Goal: Task Accomplishment & Management: Complete application form

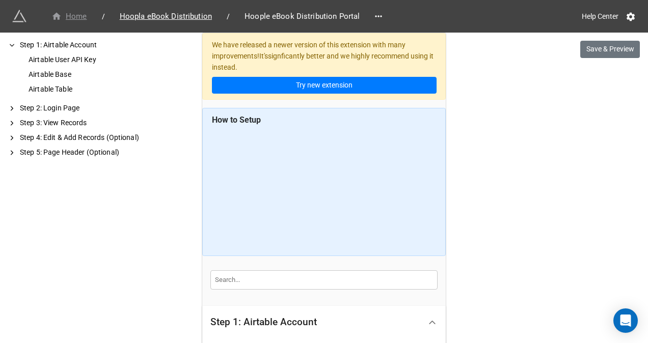
click at [78, 18] on div "Home" at bounding box center [69, 17] width 36 height 12
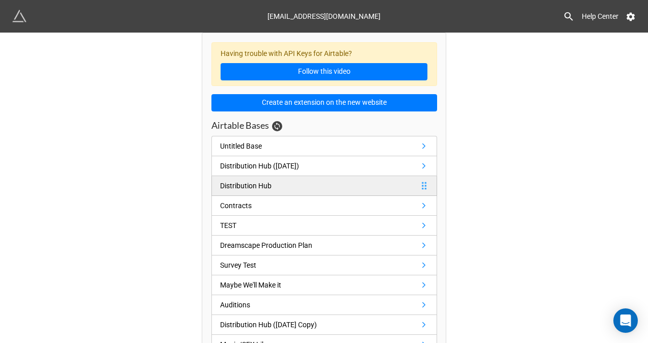
click at [270, 186] on div "Distribution Hub" at bounding box center [247, 185] width 55 height 11
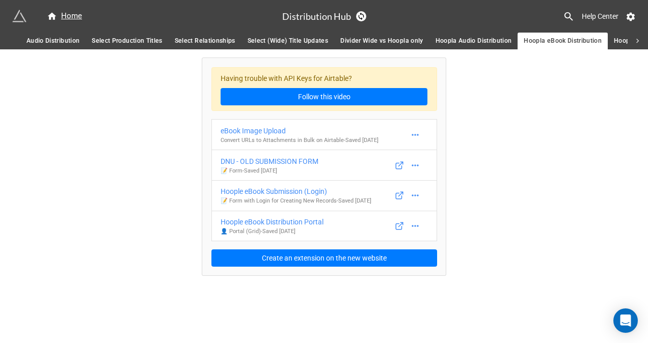
click at [55, 38] on span "Audio Distribution" at bounding box center [52, 41] width 53 height 11
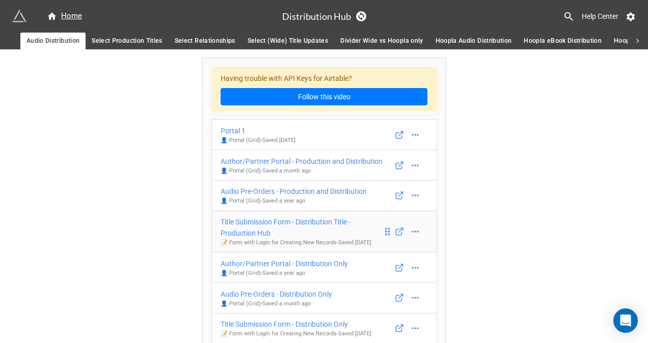
scroll to position [106, 0]
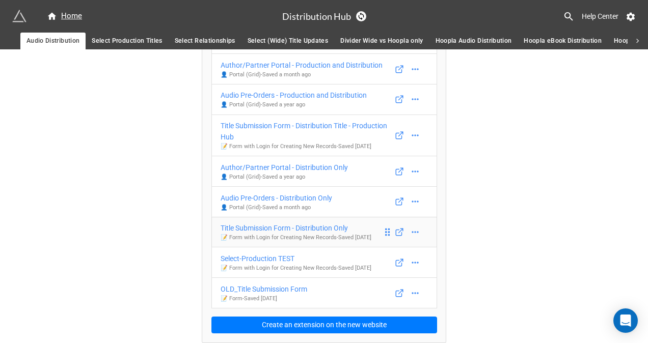
click at [307, 222] on div "Title Submission Form - Distribution Only" at bounding box center [295, 227] width 151 height 11
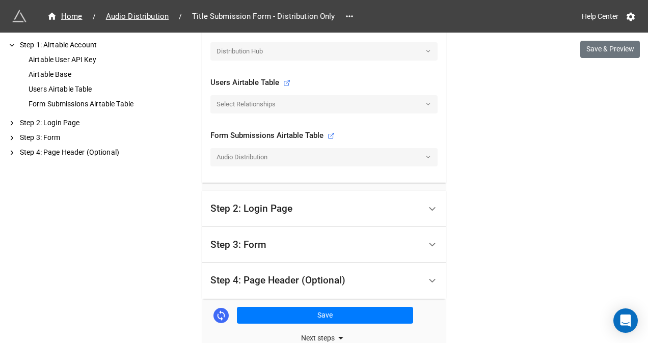
scroll to position [437, 0]
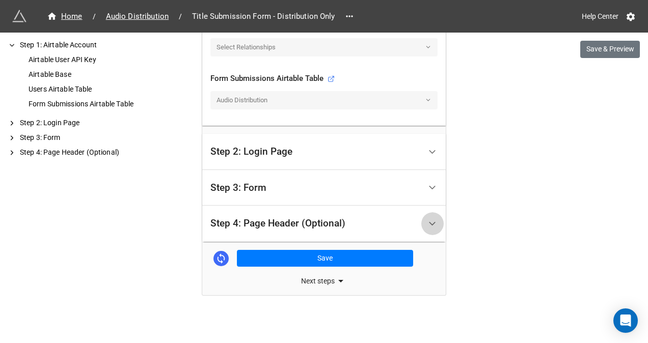
click at [431, 222] on icon at bounding box center [432, 223] width 11 height 11
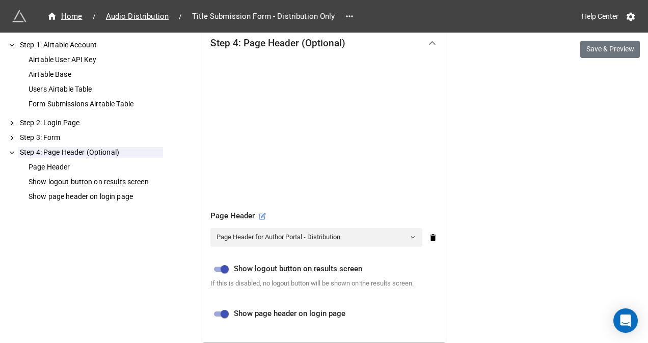
scroll to position [190, 0]
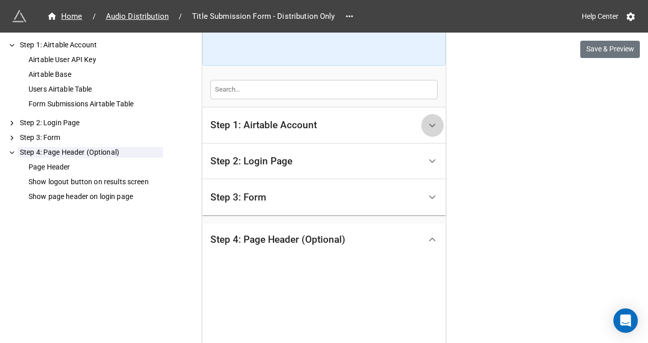
click at [429, 120] on icon at bounding box center [432, 125] width 11 height 11
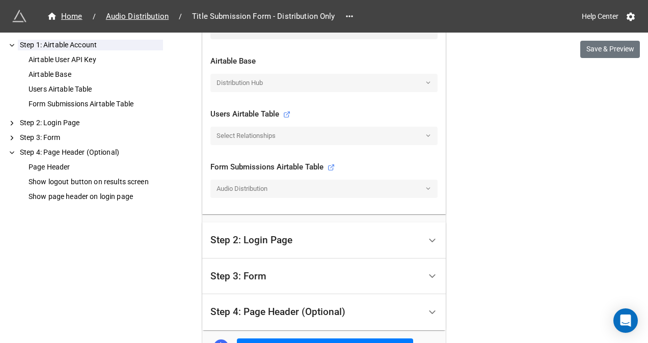
scroll to position [437, 0]
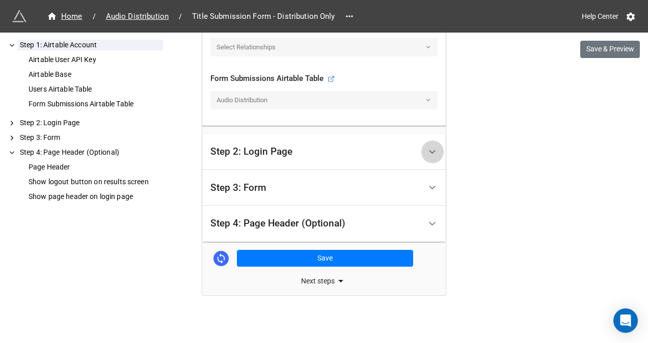
click at [432, 154] on icon at bounding box center [432, 152] width 11 height 11
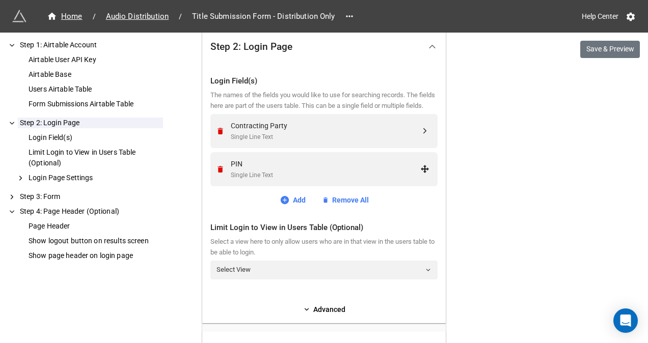
scroll to position [388, 0]
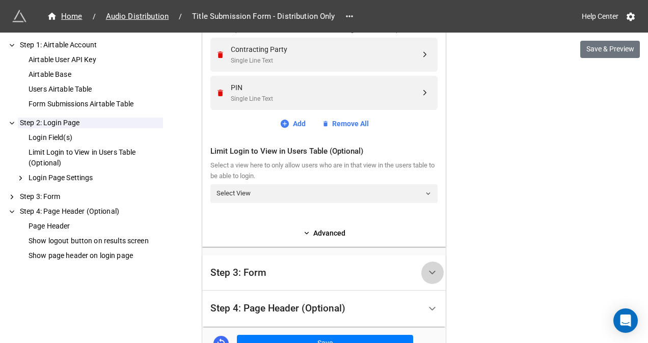
click at [433, 272] on icon at bounding box center [432, 272] width 11 height 11
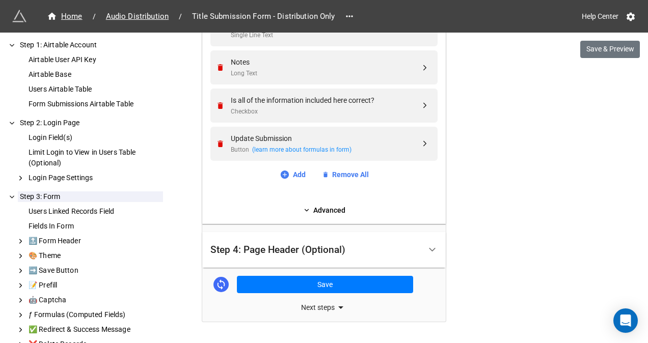
scroll to position [2330, 0]
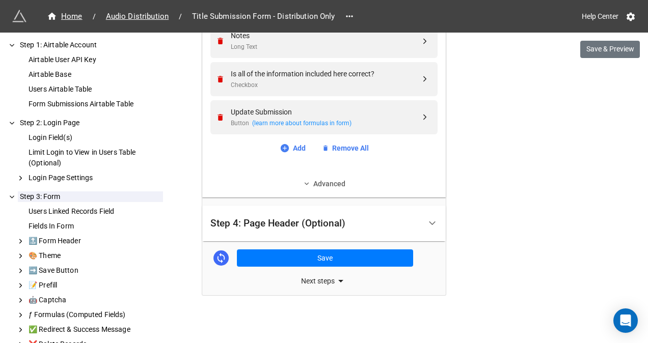
click at [332, 184] on link "Advanced" at bounding box center [323, 183] width 227 height 11
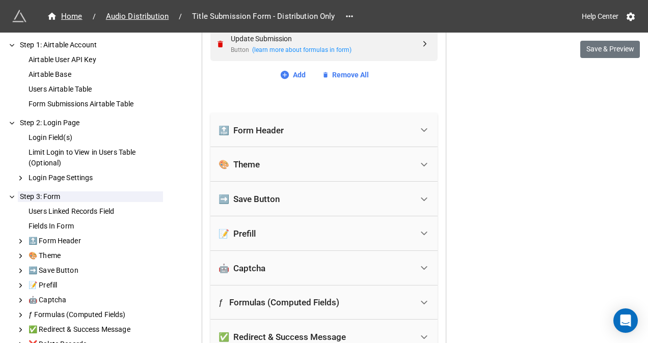
scroll to position [2406, 0]
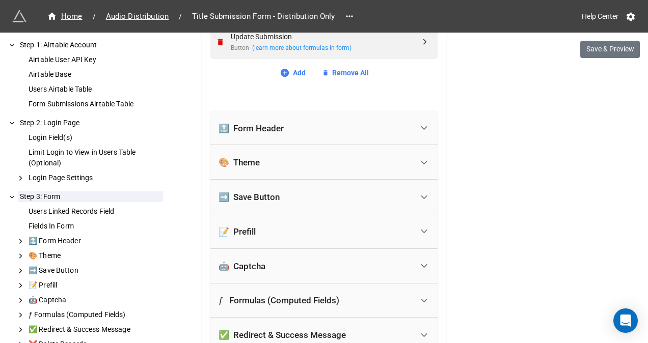
click at [418, 128] on icon at bounding box center [423, 128] width 11 height 11
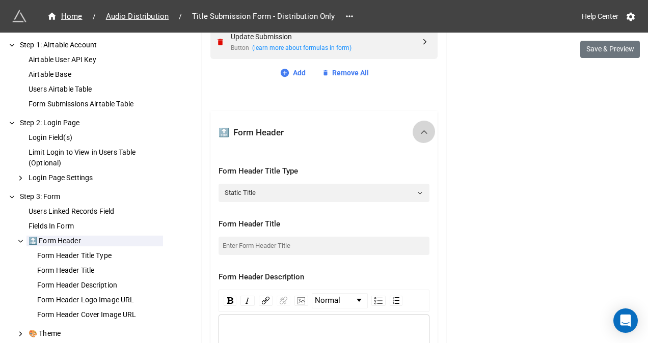
click at [418, 128] on icon at bounding box center [423, 132] width 11 height 11
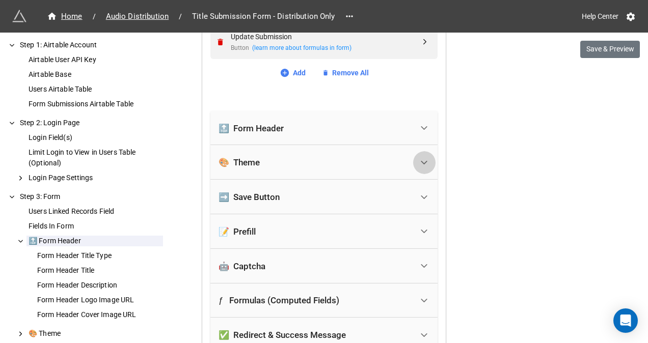
click at [421, 157] on icon at bounding box center [423, 162] width 11 height 11
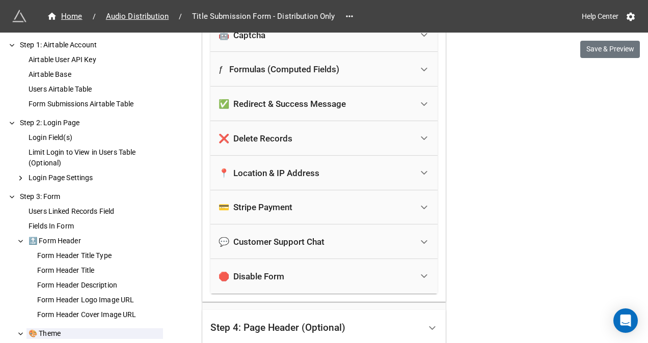
scroll to position [3016, 0]
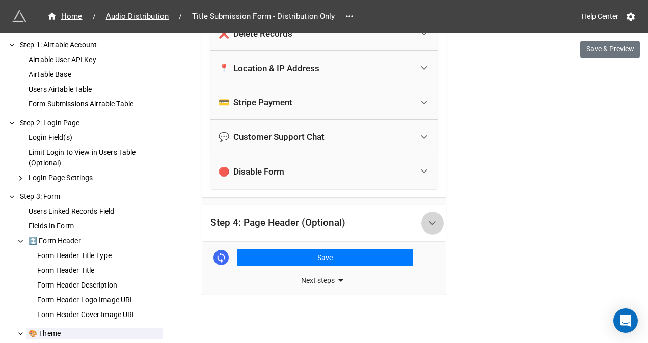
click at [429, 221] on icon at bounding box center [432, 223] width 11 height 11
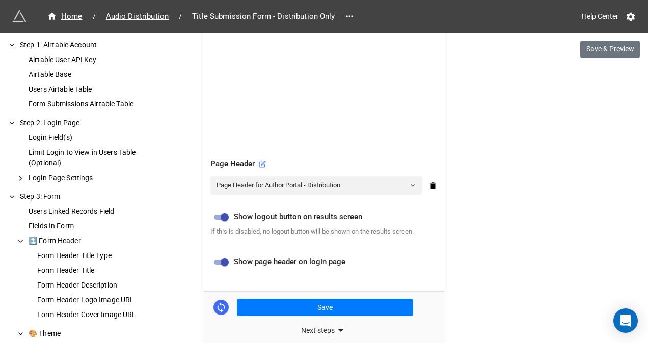
scroll to position [439, 0]
click at [259, 165] on icon at bounding box center [262, 165] width 6 height 6
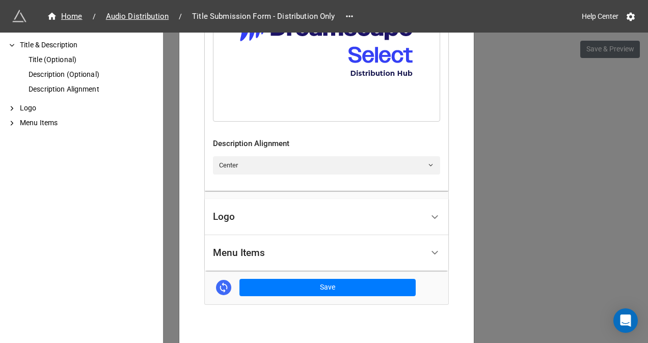
scroll to position [472, 0]
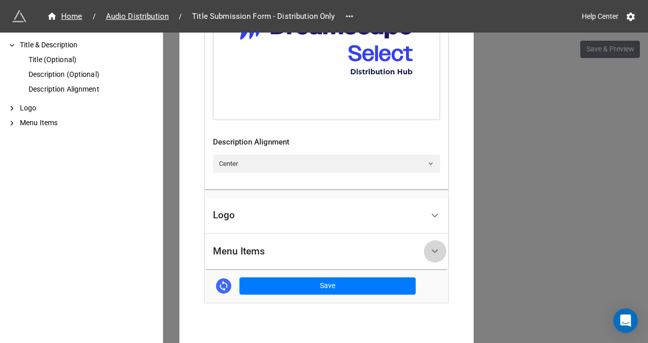
click at [432, 257] on icon at bounding box center [434, 251] width 11 height 11
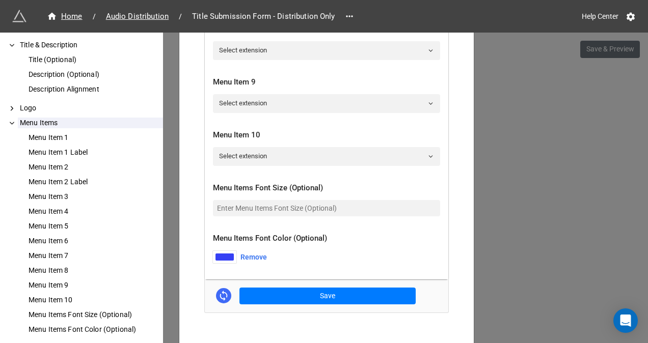
scroll to position [862, 0]
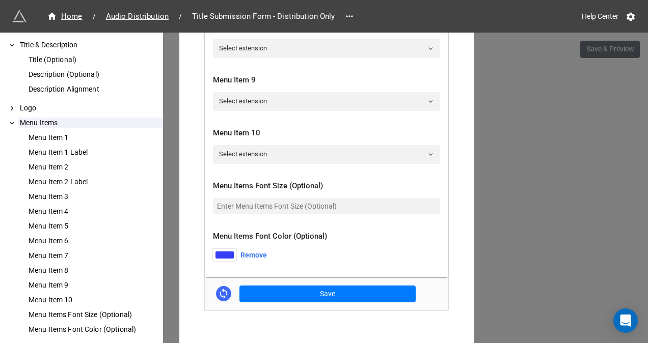
click at [224, 259] on div at bounding box center [224, 254] width 18 height 7
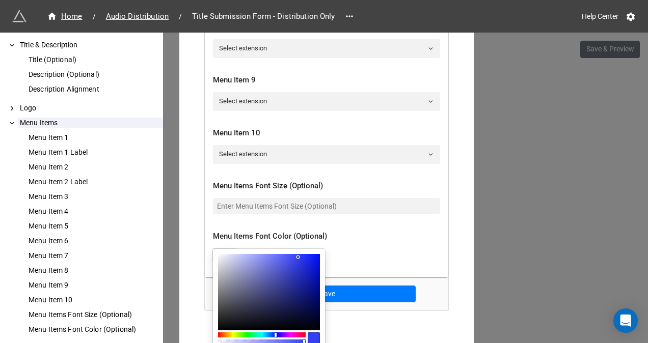
scroll to position [933, 0]
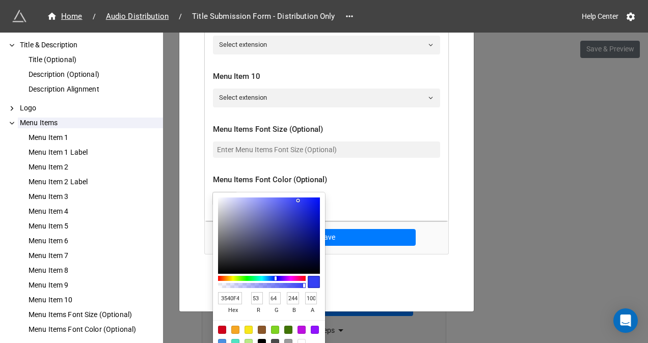
click at [224, 297] on input "3540F4" at bounding box center [230, 298] width 24 height 12
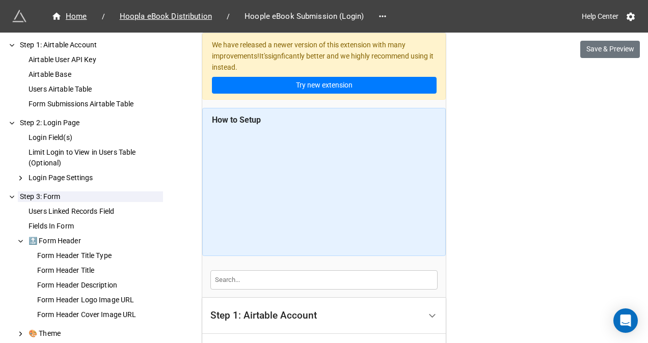
scroll to position [1865, 0]
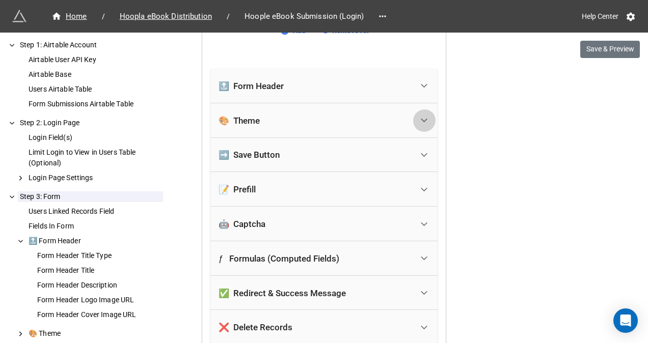
click at [421, 119] on polyline at bounding box center [424, 120] width 6 height 3
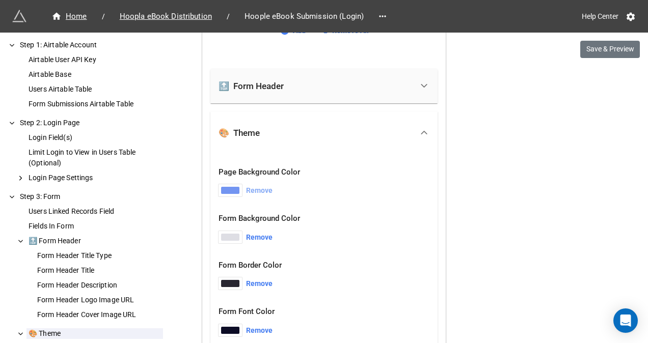
click at [254, 187] on link "Remove" at bounding box center [259, 190] width 26 height 12
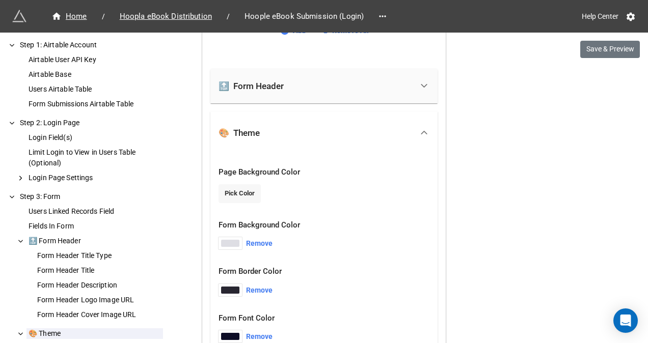
click at [242, 192] on link "Pick Color" at bounding box center [239, 193] width 42 height 18
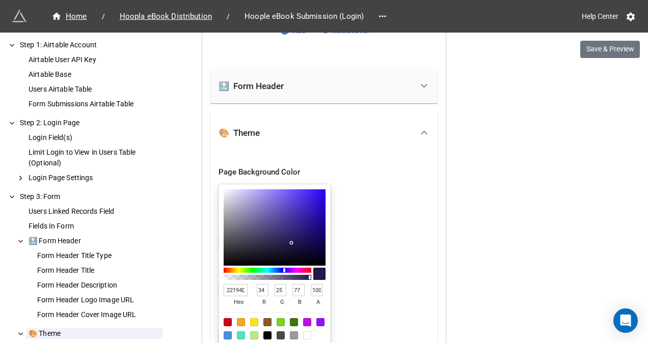
scroll to position [1921, 0]
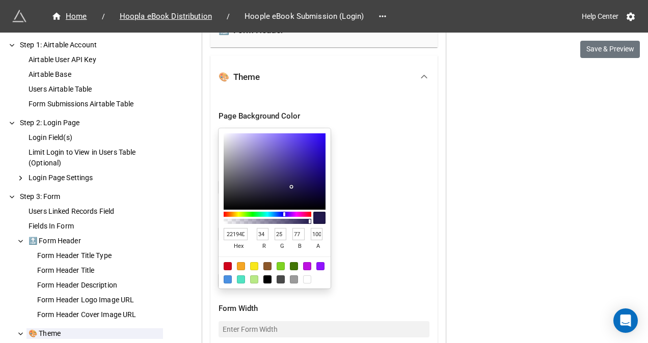
click at [303, 278] on div at bounding box center [307, 279] width 8 height 8
type input "FFFFFF"
type input "255"
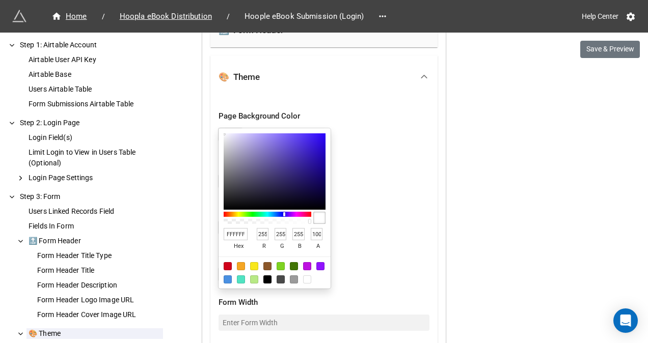
click at [370, 180] on div at bounding box center [324, 171] width 648 height 343
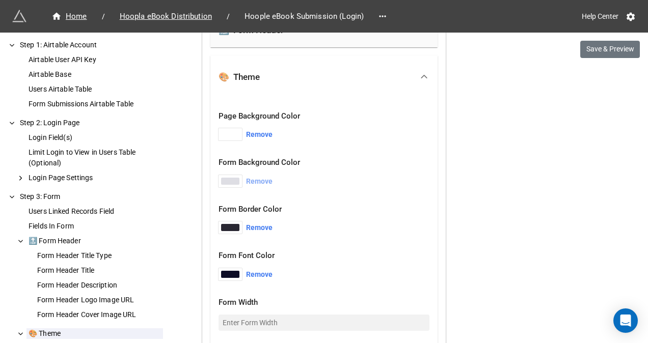
click at [254, 178] on link "Remove" at bounding box center [259, 181] width 26 height 12
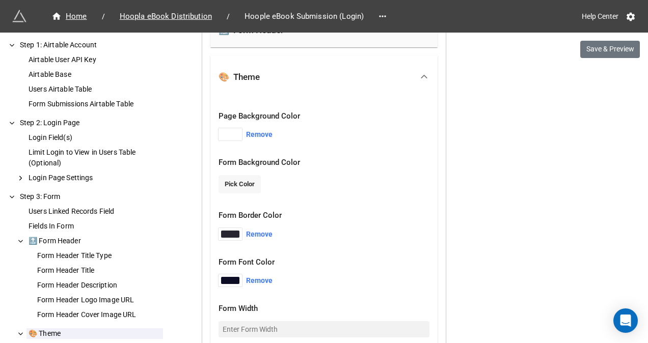
click at [248, 182] on link "Pick Color" at bounding box center [239, 184] width 42 height 18
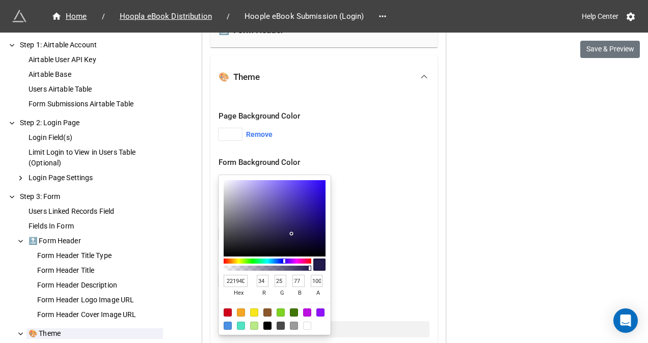
click at [305, 326] on div at bounding box center [307, 326] width 8 height 8
type input "FFFFFF"
type input "255"
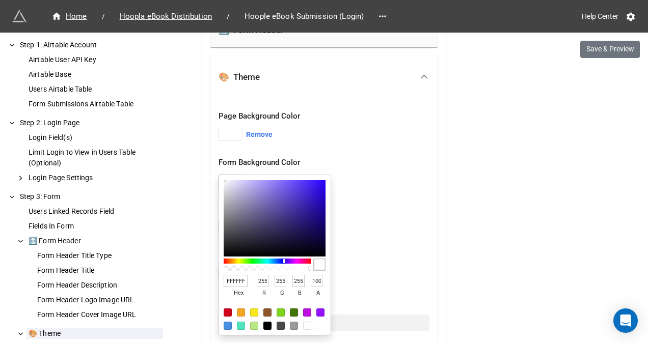
click at [402, 144] on div at bounding box center [324, 171] width 648 height 343
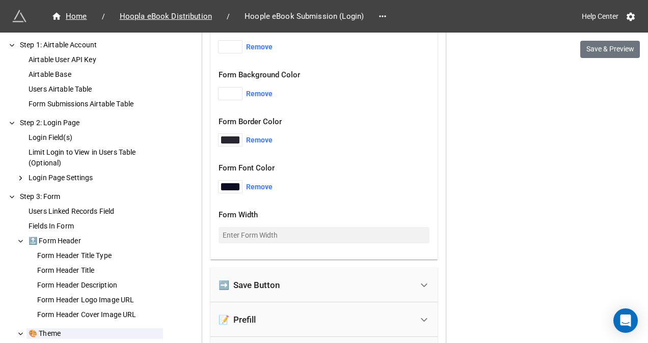
scroll to position [2019, 0]
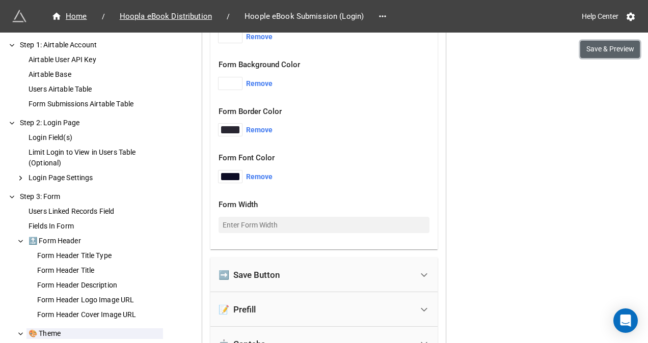
click at [615, 48] on button "Save & Preview" at bounding box center [610, 49] width 60 height 17
click at [224, 128] on div at bounding box center [230, 129] width 18 height 7
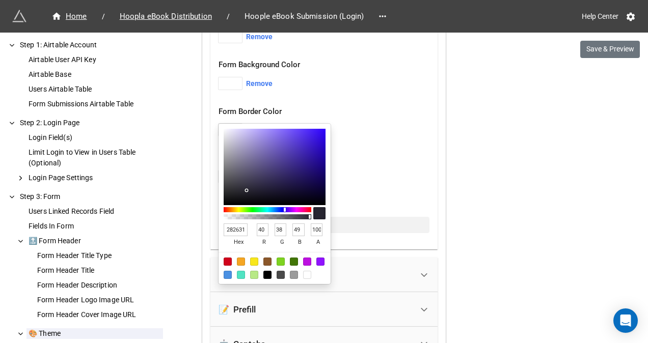
click at [376, 158] on div at bounding box center [324, 171] width 648 height 343
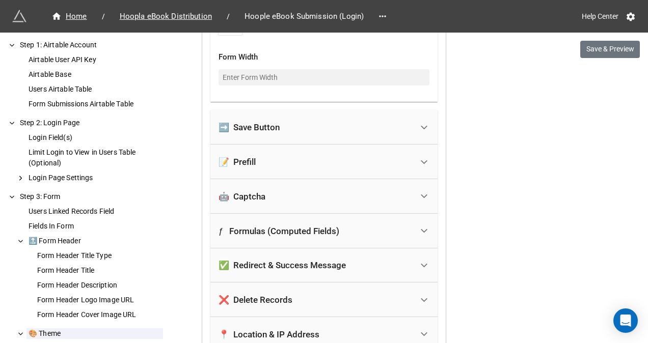
scroll to position [2168, 0]
click at [418, 159] on icon at bounding box center [423, 161] width 11 height 11
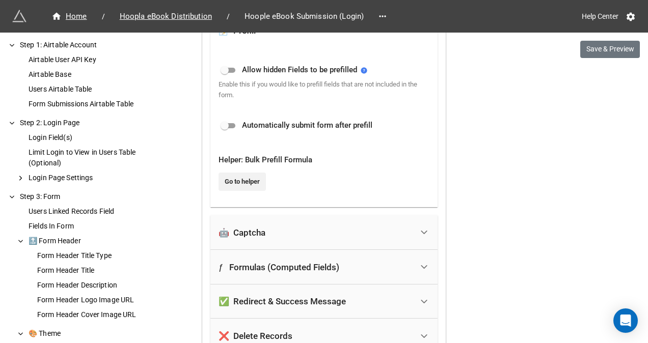
scroll to position [1896, 0]
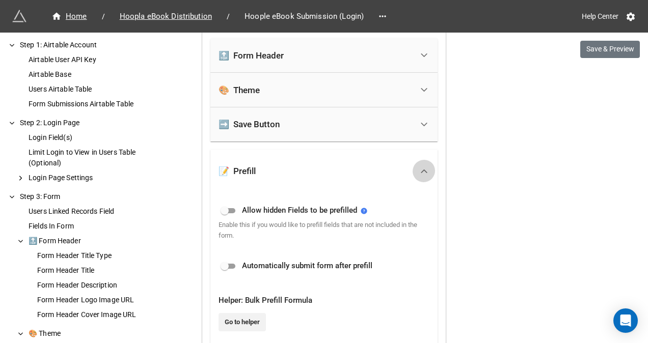
click at [423, 170] on polyline at bounding box center [424, 171] width 6 height 3
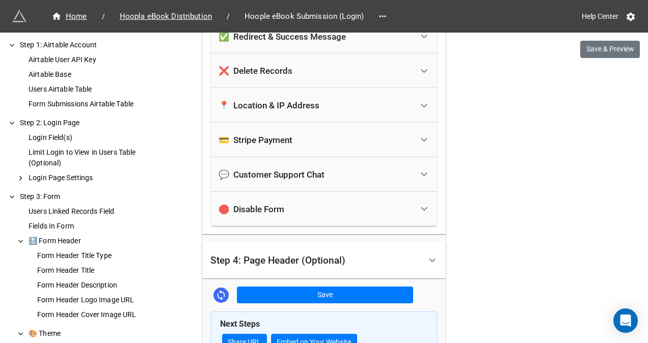
scroll to position [2191, 0]
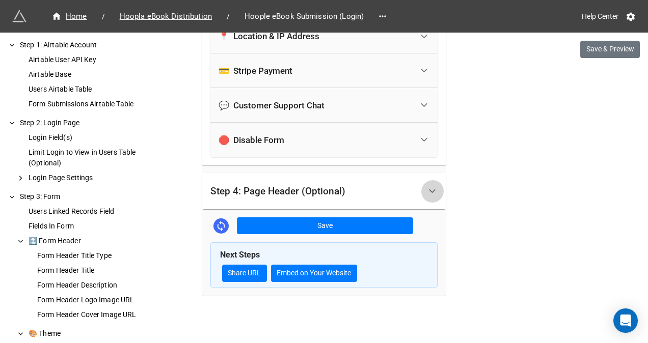
click at [431, 191] on icon at bounding box center [432, 191] width 11 height 11
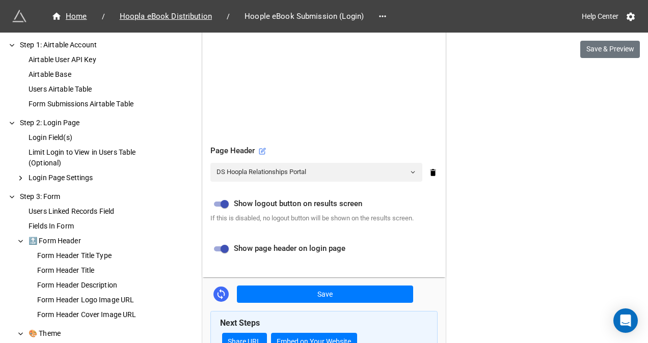
scroll to position [453, 0]
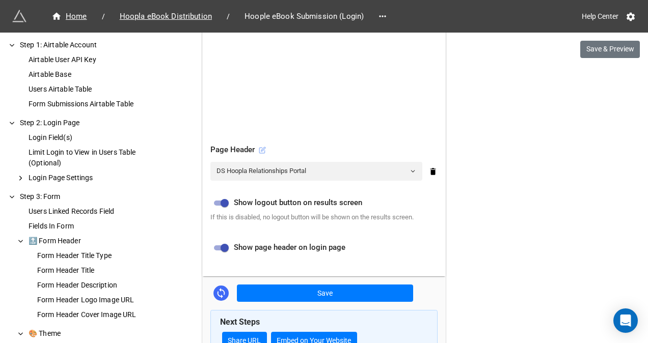
click at [260, 149] on icon at bounding box center [262, 150] width 7 height 7
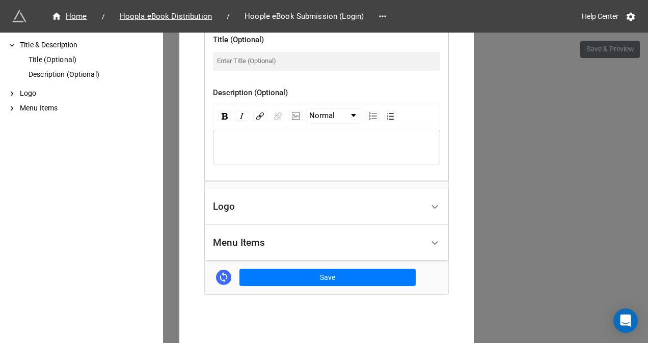
scroll to position [303, 0]
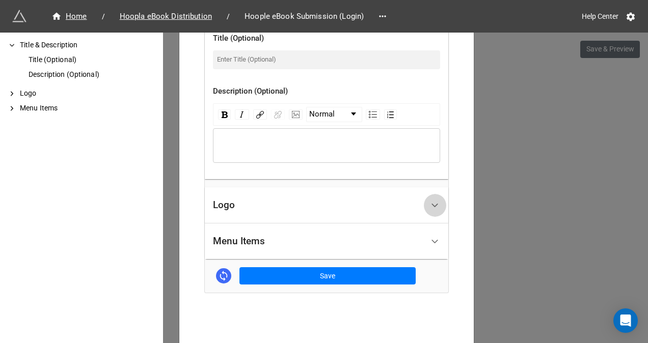
click at [434, 200] on icon at bounding box center [434, 205] width 11 height 11
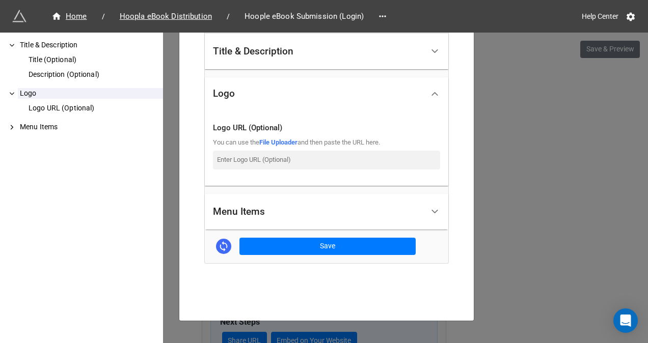
scroll to position [250, 0]
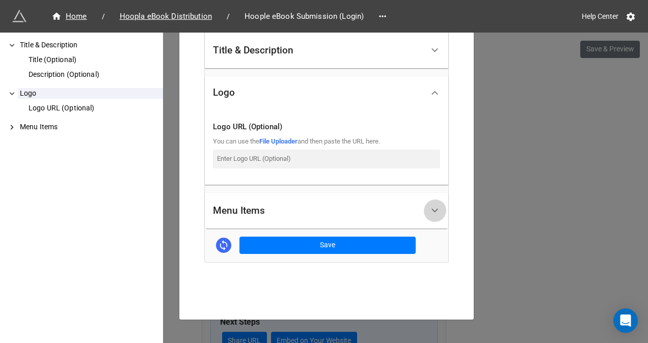
click at [433, 212] on icon at bounding box center [434, 210] width 11 height 11
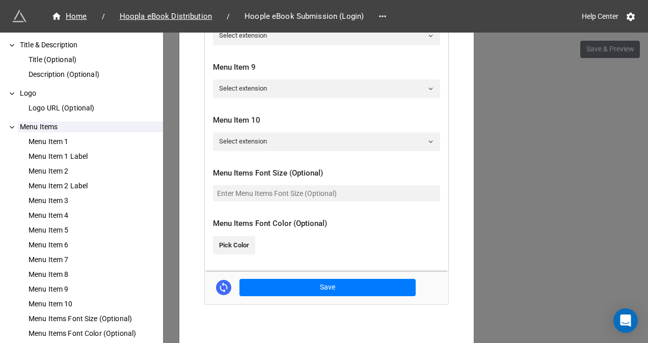
scroll to position [922, 0]
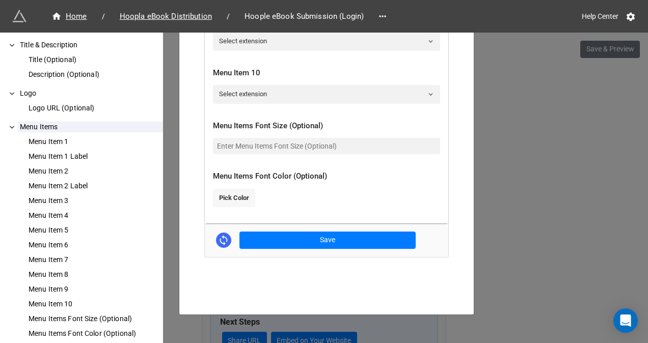
click at [229, 195] on link "Pick Color" at bounding box center [234, 198] width 42 height 18
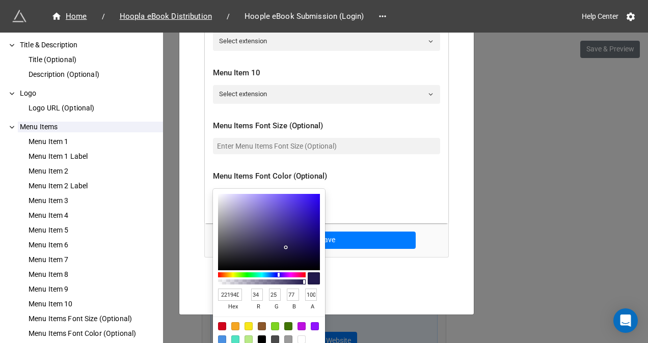
type input "372981"
type input "55"
type input "41"
type input "129"
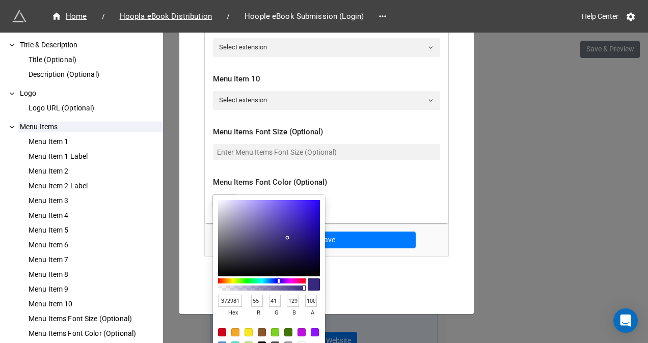
click at [285, 230] on div at bounding box center [269, 238] width 102 height 76
type input "4330A5"
type input "67"
type input "48"
type input "165"
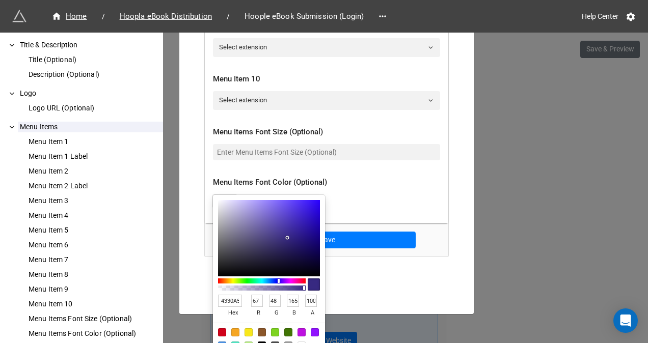
click at [287, 225] on div at bounding box center [269, 238] width 102 height 76
type input "3920B6"
type input "57"
type input "32"
type input "182"
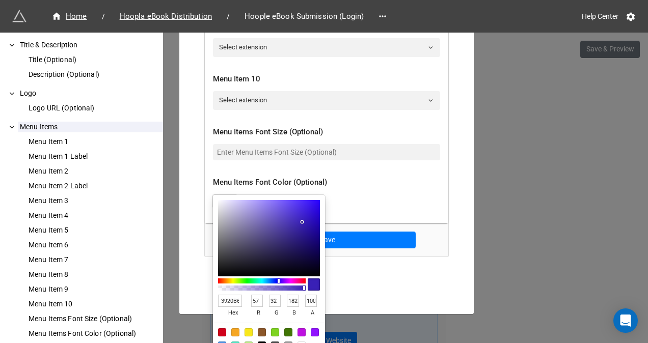
click at [299, 220] on div at bounding box center [269, 238] width 102 height 76
click at [438, 239] on div at bounding box center [324, 171] width 648 height 343
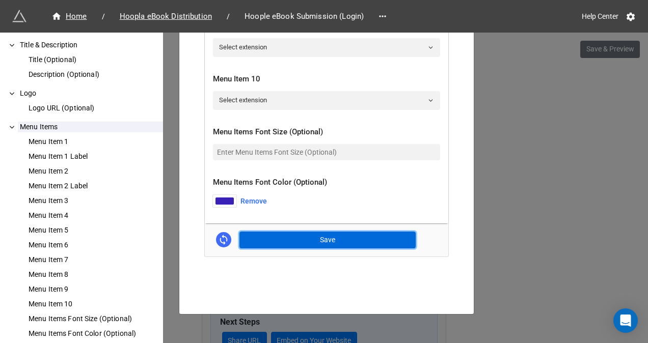
click at [348, 236] on button "Save" at bounding box center [327, 240] width 176 height 17
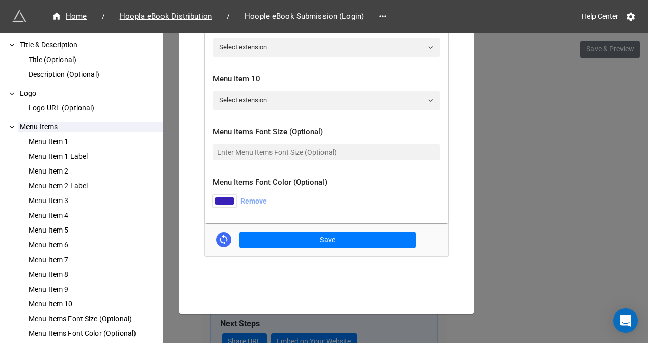
click at [255, 195] on link "Remove" at bounding box center [253, 201] width 26 height 12
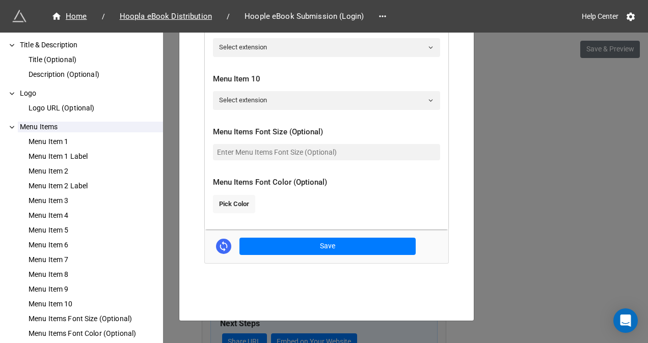
click at [239, 204] on link "Pick Color" at bounding box center [234, 204] width 42 height 18
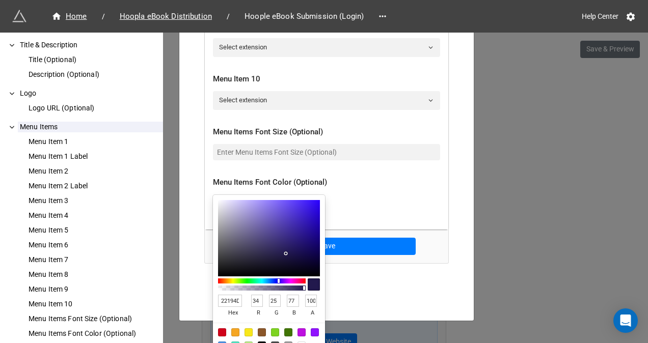
click at [227, 299] on input "22194D" at bounding box center [230, 301] width 24 height 12
paste input "3540F4"
type input "3540F4"
type input "53"
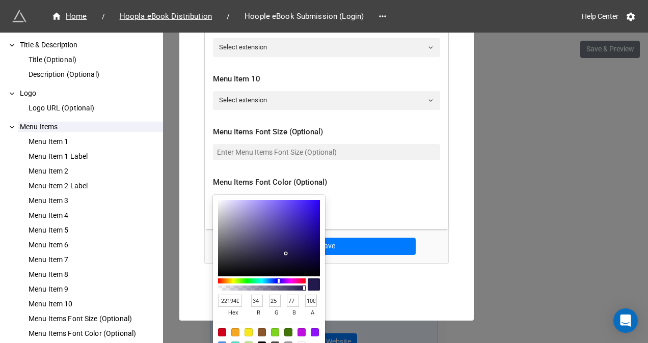
type input "64"
type input "244"
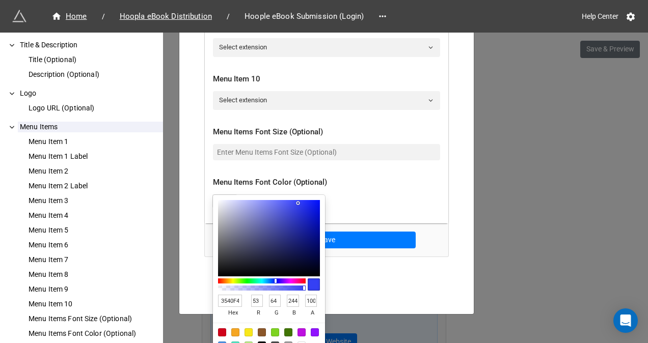
type input "3540F4"
click at [350, 235] on div at bounding box center [324, 171] width 648 height 343
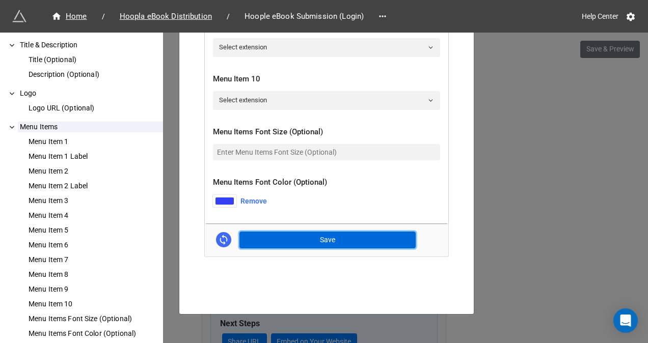
click at [350, 235] on button "Save" at bounding box center [327, 240] width 176 height 17
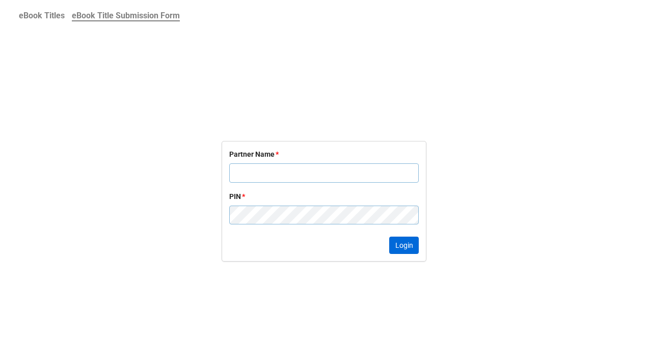
type input "TEST"
click at [404, 244] on button "Login" at bounding box center [404, 245] width 30 height 17
